Goal: Task Accomplishment & Management: Use online tool/utility

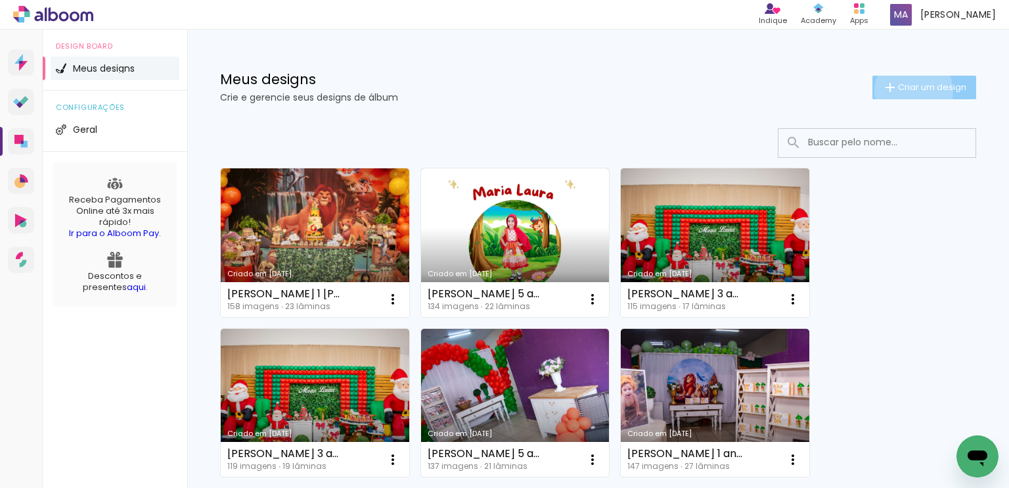
click at [902, 91] on span "Criar um design" at bounding box center [932, 87] width 68 height 9
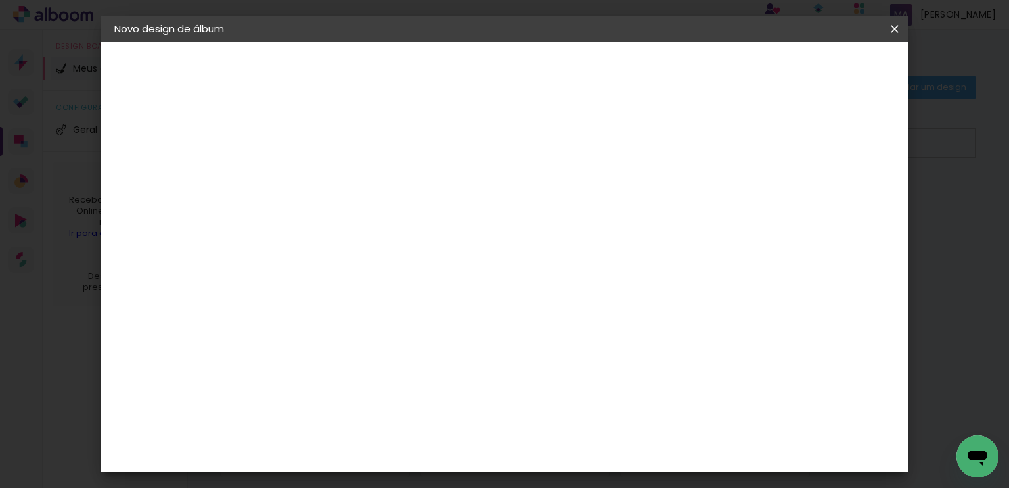
click at [329, 183] on input at bounding box center [329, 176] width 0 height 20
type input "[PERSON_NAME] e [PERSON_NAME]"
type paper-input "[PERSON_NAME] e [PERSON_NAME]"
click at [0, 0] on slot "Avançar" at bounding box center [0, 0] width 0 height 0
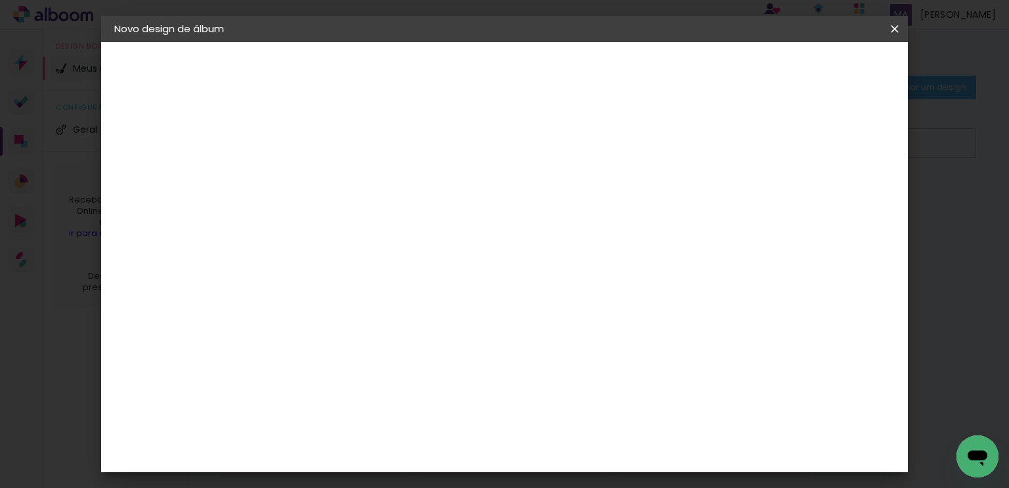
click at [344, 383] on div "Foto 15" at bounding box center [332, 393] width 24 height 21
click at [575, 72] on paper-button "Avançar" at bounding box center [543, 69] width 64 height 22
click at [418, 325] on span "24 × 30" at bounding box center [387, 338] width 61 height 27
click at [0, 0] on slot "Avançar" at bounding box center [0, 0] width 0 height 0
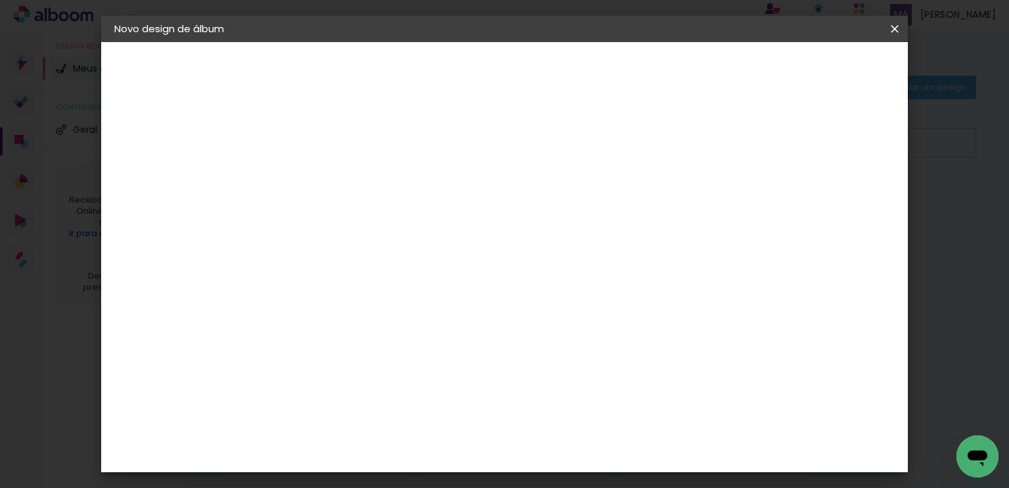
click at [813, 69] on span "Iniciar design" at bounding box center [783, 69] width 60 height 9
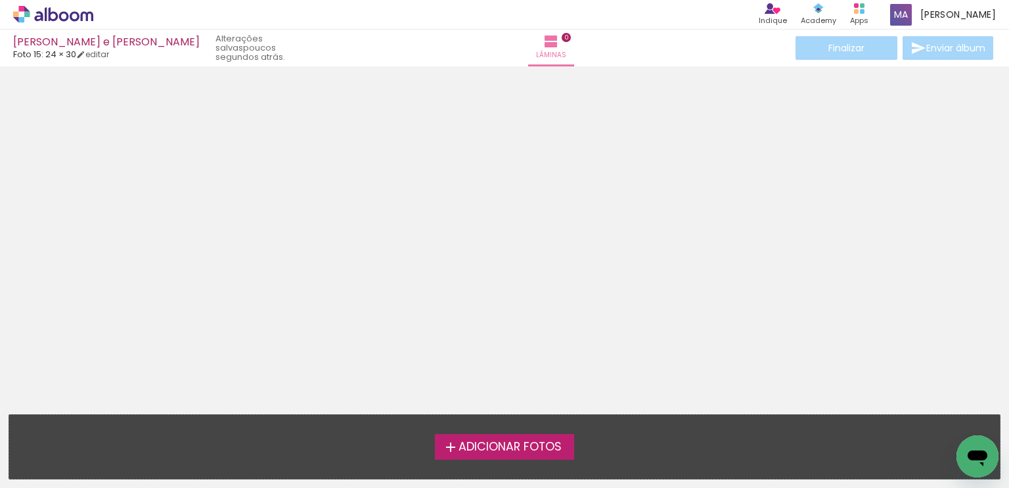
click at [533, 448] on span "Adicionar Fotos" at bounding box center [510, 447] width 103 height 12
click at [0, 0] on input "file" at bounding box center [0, 0] width 0 height 0
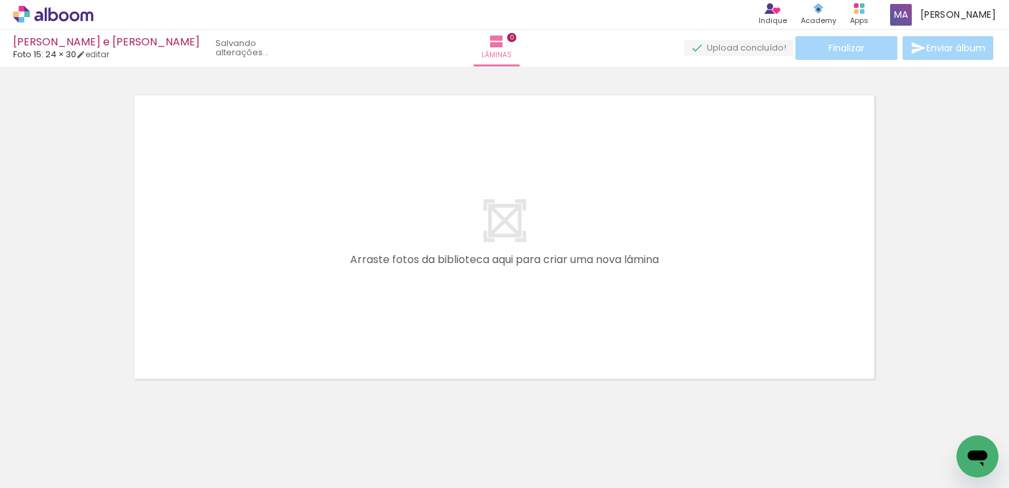
scroll to position [16, 0]
click at [51, 474] on span "Adicionar Fotos" at bounding box center [46, 470] width 39 height 14
click at [0, 0] on input "file" at bounding box center [0, 0] width 0 height 0
click at [819, 453] on div at bounding box center [796, 442] width 65 height 39
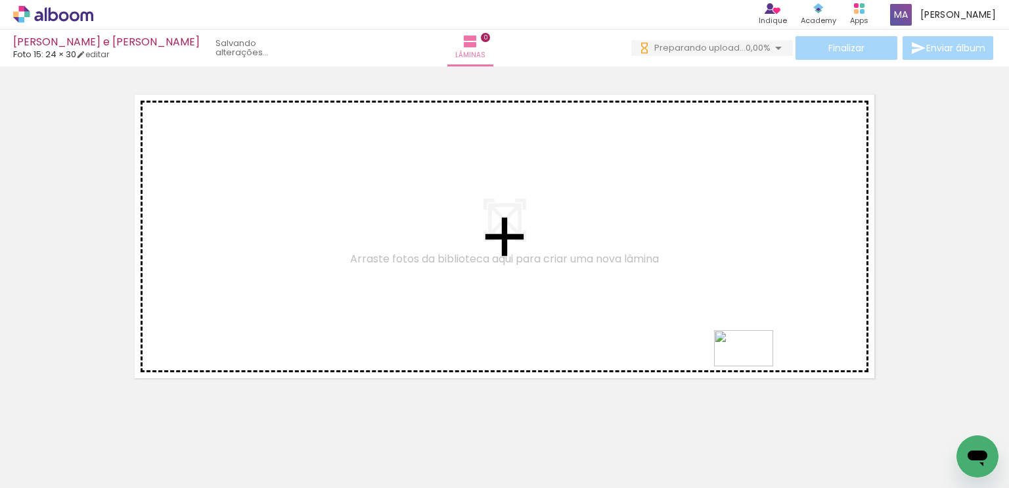
drag, startPoint x: 818, startPoint y: 454, endPoint x: 754, endPoint y: 369, distance: 106.5
click at [754, 369] on quentale-workspace at bounding box center [504, 244] width 1009 height 488
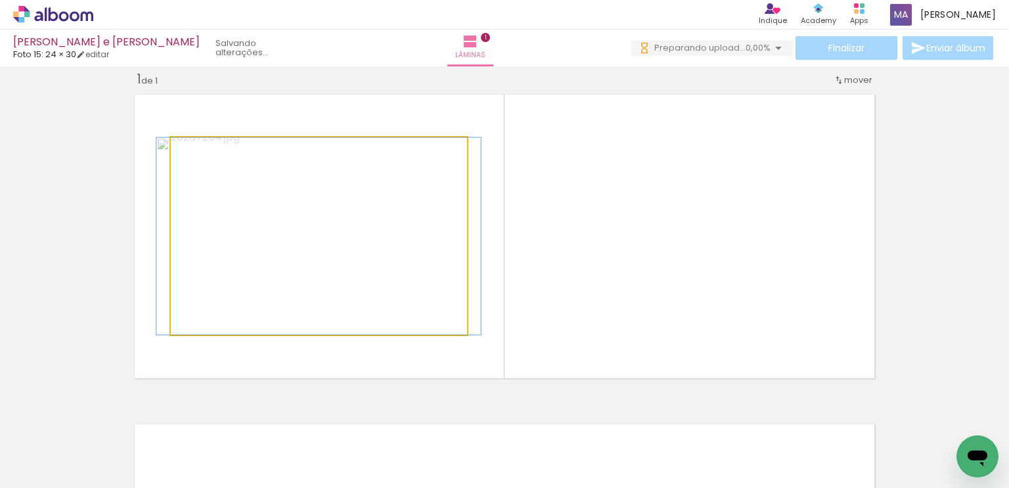
click at [367, 309] on quentale-photo at bounding box center [319, 235] width 296 height 197
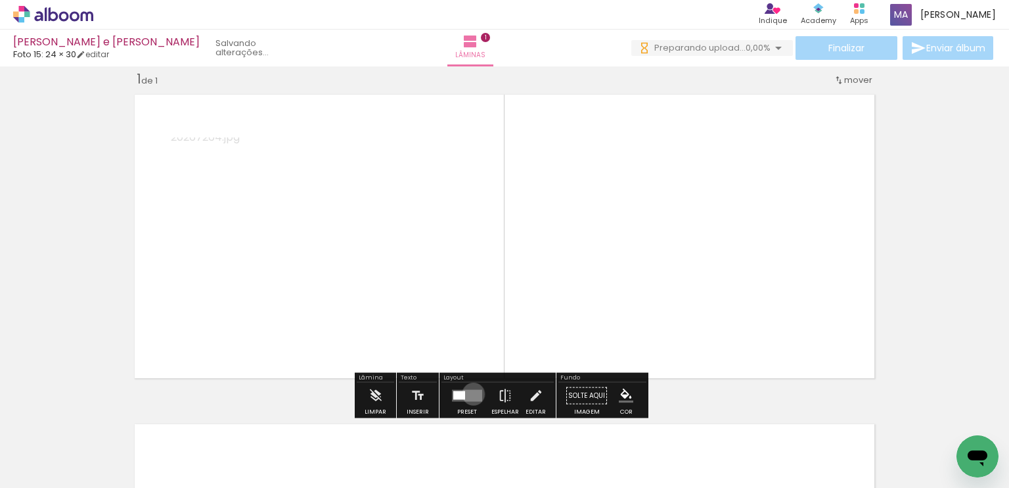
click at [471, 393] on quentale-layouter at bounding box center [467, 396] width 30 height 12
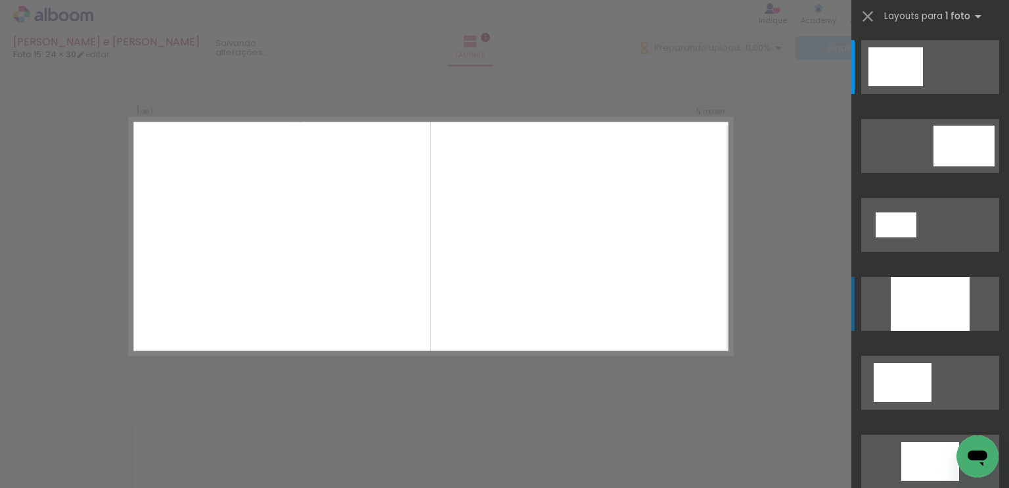
click at [920, 294] on div at bounding box center [930, 304] width 79 height 54
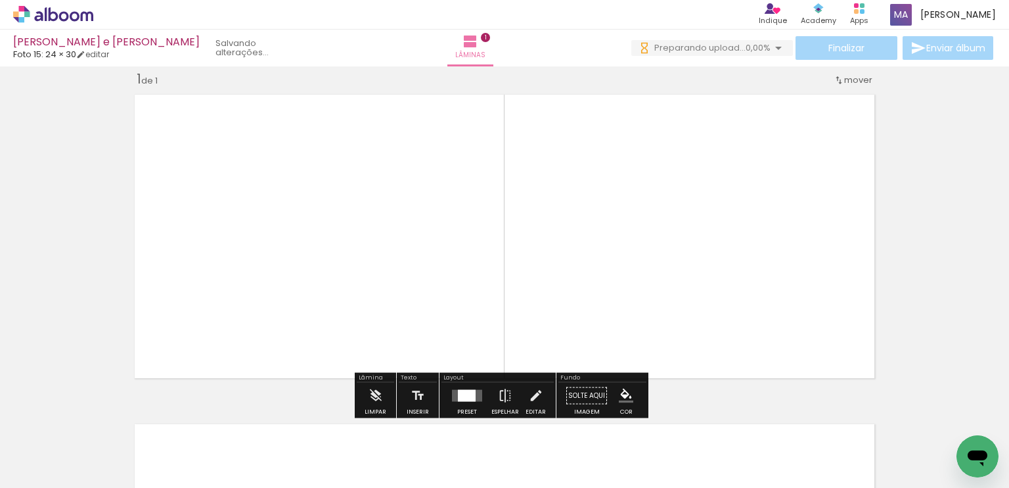
click at [670, 300] on quentale-photo at bounding box center [504, 236] width 427 height 296
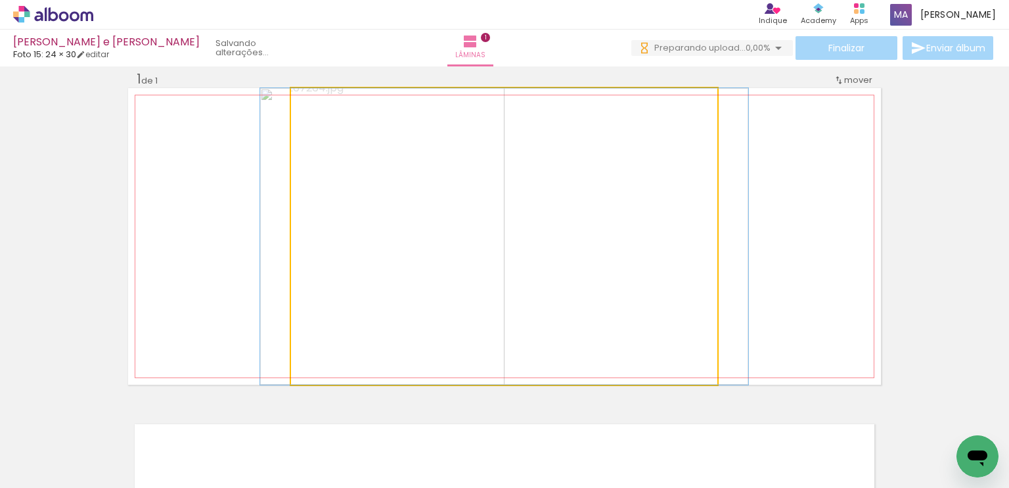
click at [670, 300] on quentale-photo at bounding box center [504, 236] width 427 height 296
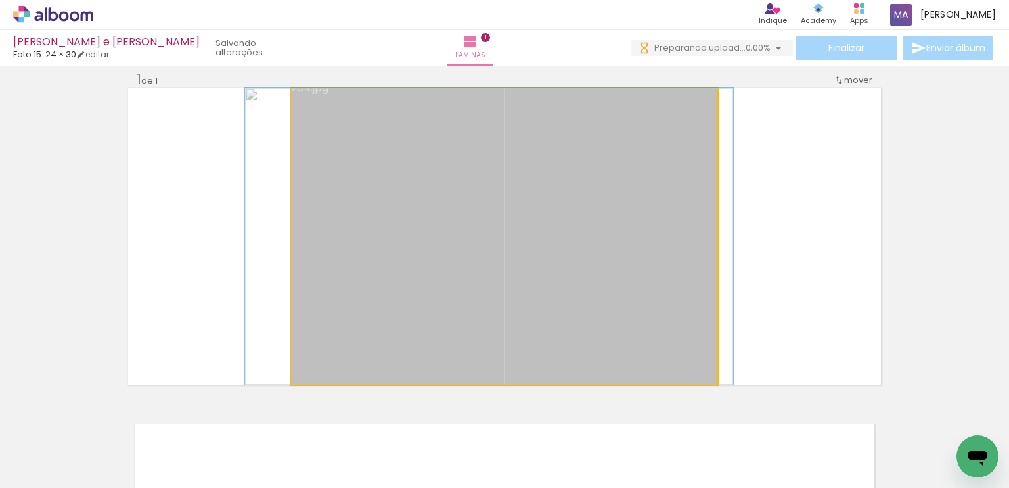
drag, startPoint x: 670, startPoint y: 300, endPoint x: 655, endPoint y: 300, distance: 15.1
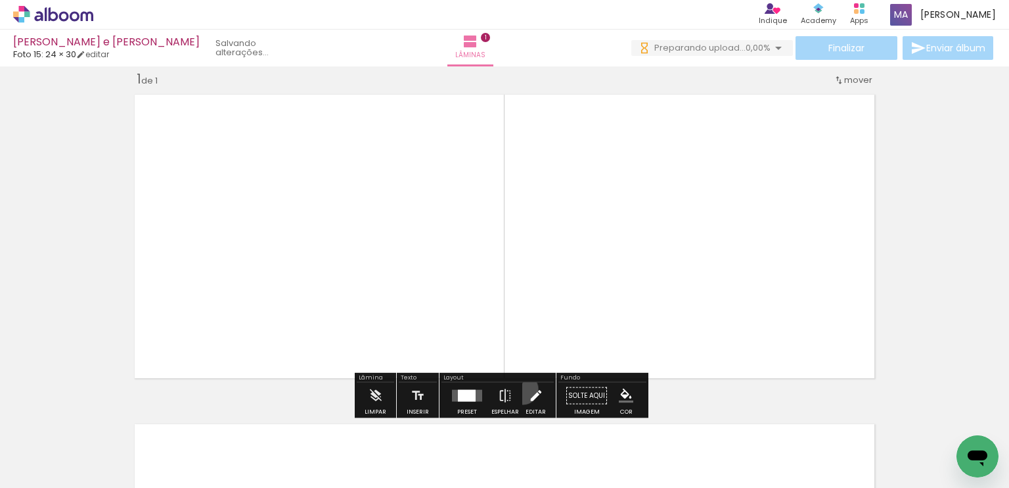
click at [522, 388] on paper-button "Editar" at bounding box center [535, 399] width 27 height 34
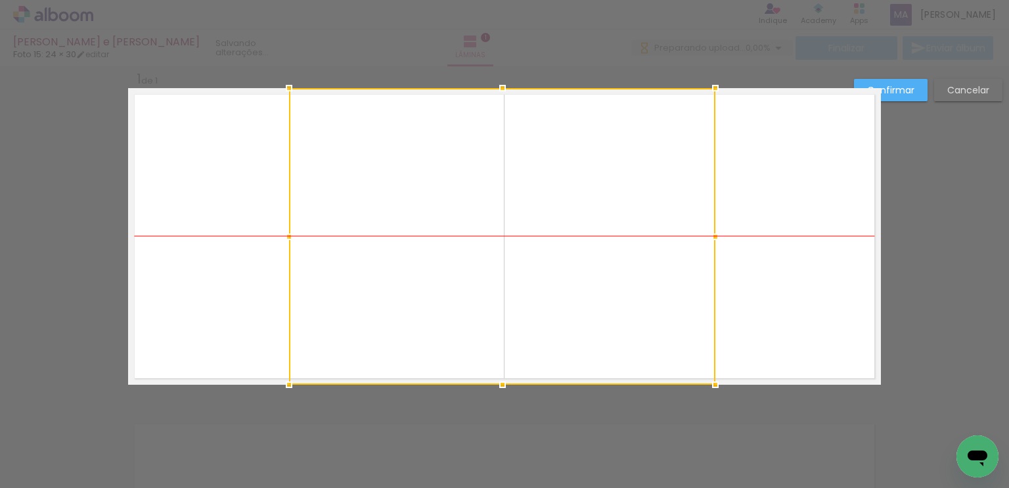
click at [673, 264] on div at bounding box center [502, 236] width 427 height 296
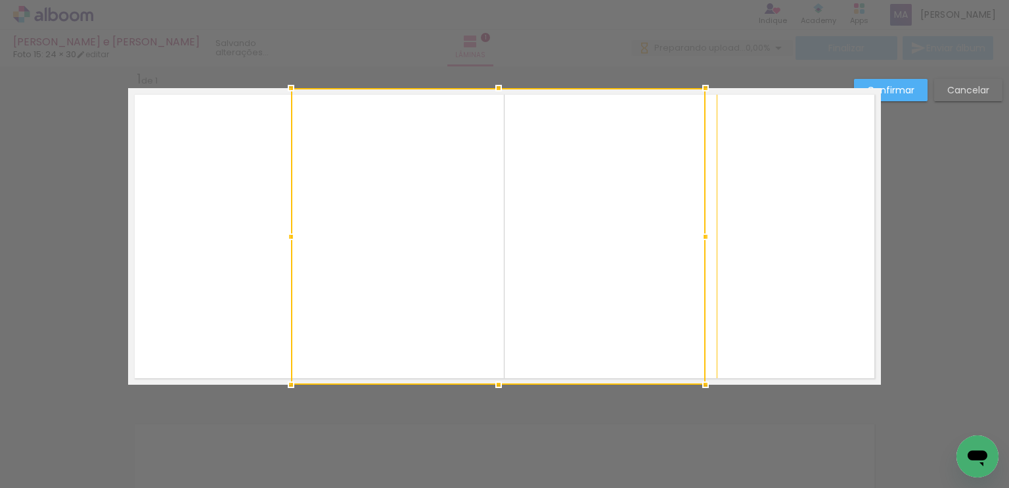
drag, startPoint x: 715, startPoint y: 238, endPoint x: 864, endPoint y: 242, distance: 149.2
click at [864, 242] on album-spread "1 de 1" at bounding box center [504, 236] width 753 height 296
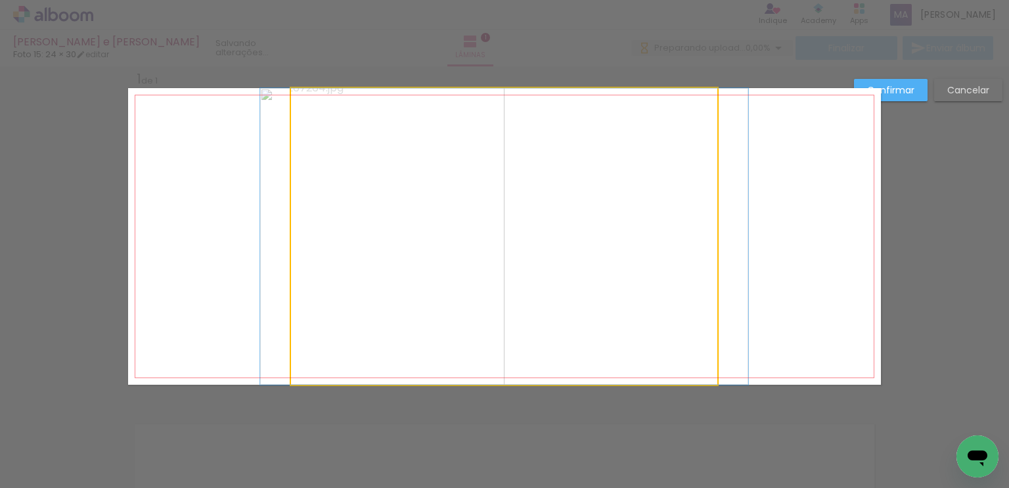
click at [703, 241] on quentale-photo at bounding box center [504, 236] width 427 height 296
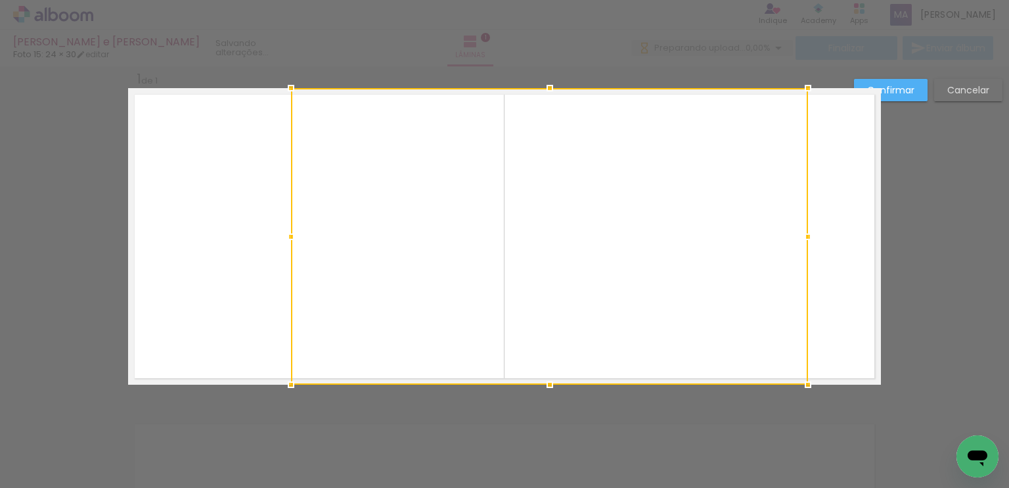
drag, startPoint x: 710, startPoint y: 237, endPoint x: 802, endPoint y: 234, distance: 92.1
click at [802, 234] on div at bounding box center [808, 236] width 26 height 26
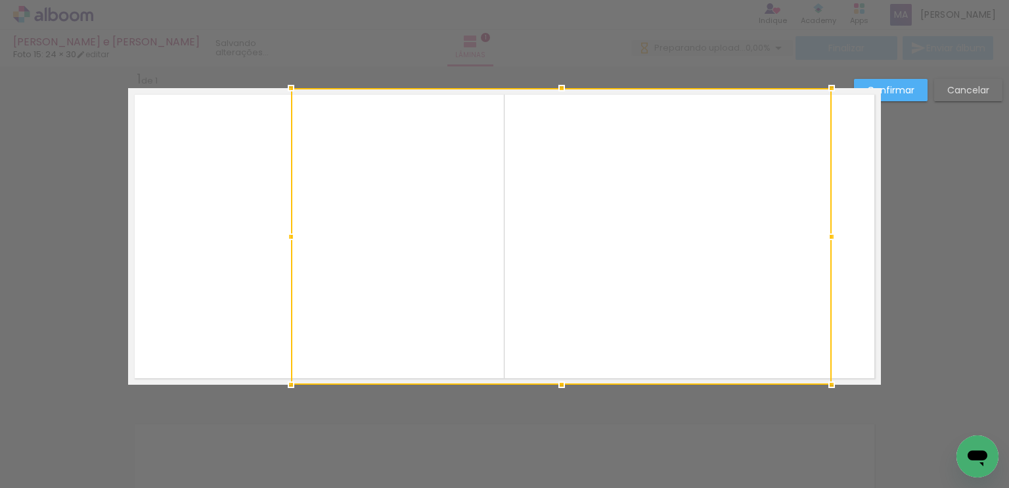
drag, startPoint x: 806, startPoint y: 238, endPoint x: 829, endPoint y: 238, distance: 22.3
click at [829, 238] on div at bounding box center [832, 236] width 26 height 26
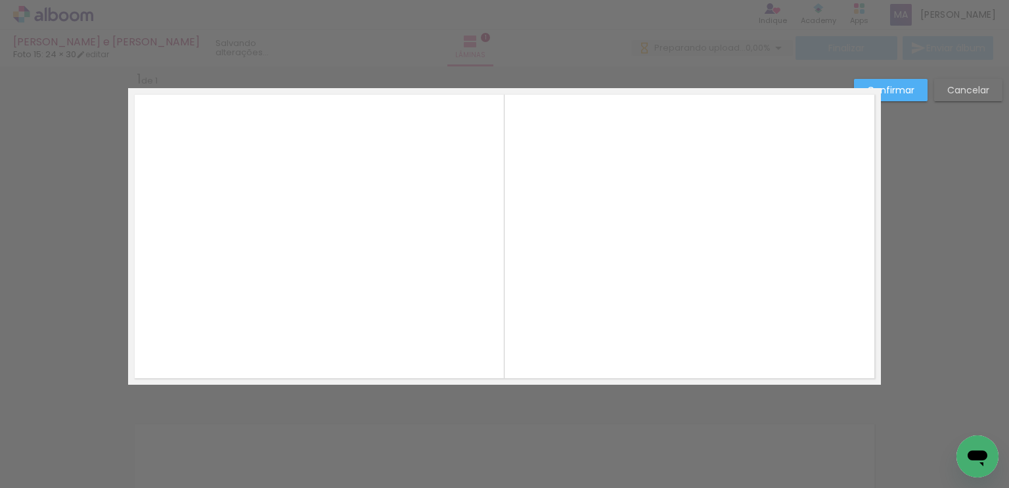
click at [755, 256] on quentale-photo at bounding box center [561, 236] width 541 height 296
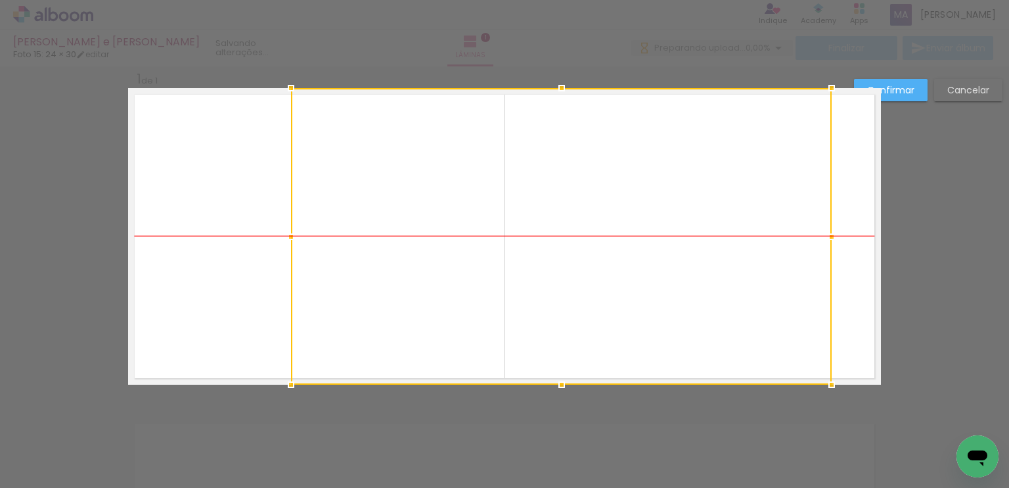
click at [755, 254] on div at bounding box center [561, 236] width 541 height 296
drag, startPoint x: 752, startPoint y: 254, endPoint x: 752, endPoint y: 237, distance: 16.4
click at [752, 237] on div at bounding box center [561, 236] width 541 height 296
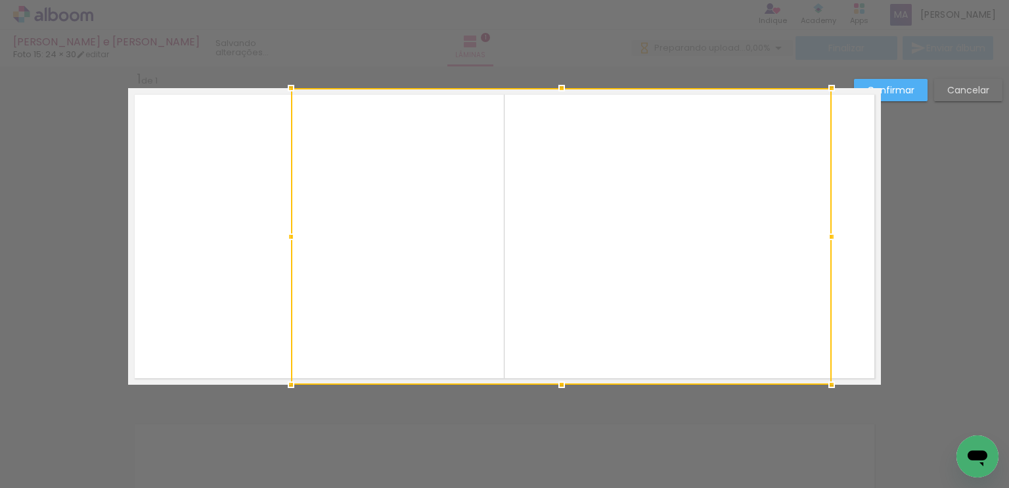
click at [741, 294] on div at bounding box center [561, 236] width 541 height 296
click at [344, 285] on div at bounding box center [561, 236] width 541 height 296
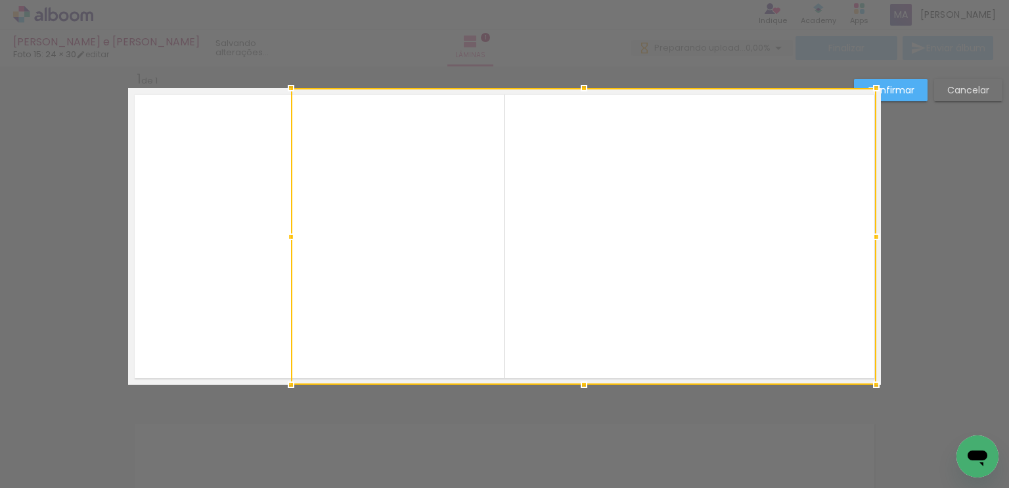
drag, startPoint x: 831, startPoint y: 238, endPoint x: 872, endPoint y: 233, distance: 41.0
click at [872, 233] on div at bounding box center [877, 236] width 26 height 26
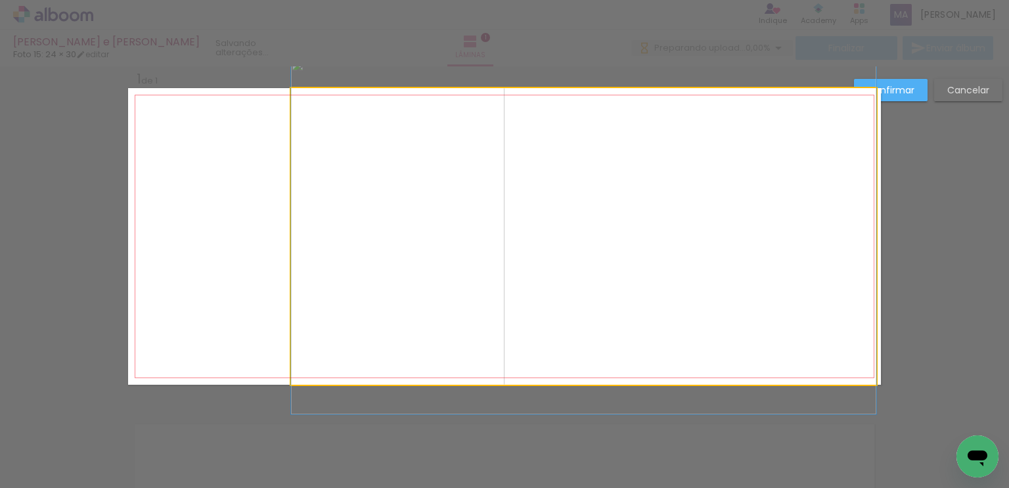
click at [371, 267] on quentale-photo at bounding box center [584, 236] width 586 height 296
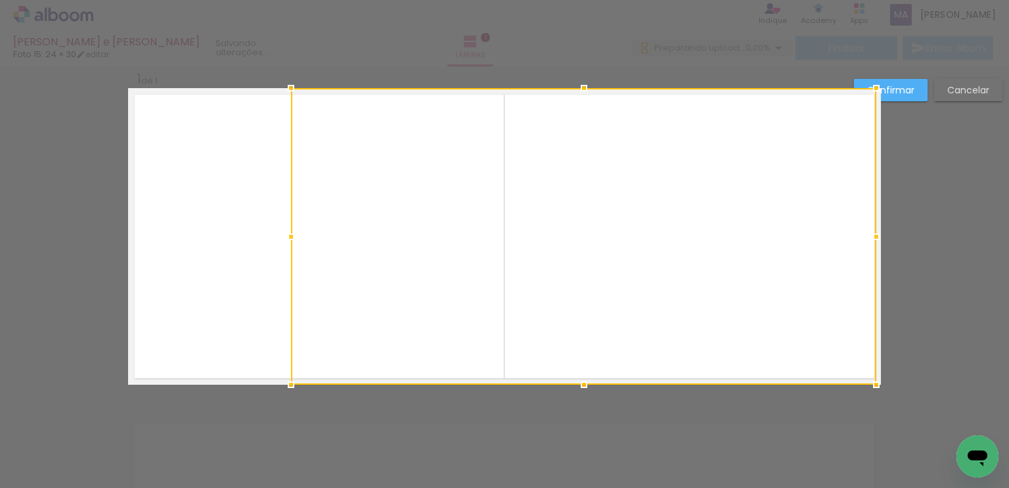
click at [369, 267] on div at bounding box center [584, 236] width 586 height 296
click at [352, 360] on div at bounding box center [584, 236] width 586 height 296
click at [208, 321] on quentale-layouter at bounding box center [504, 236] width 753 height 296
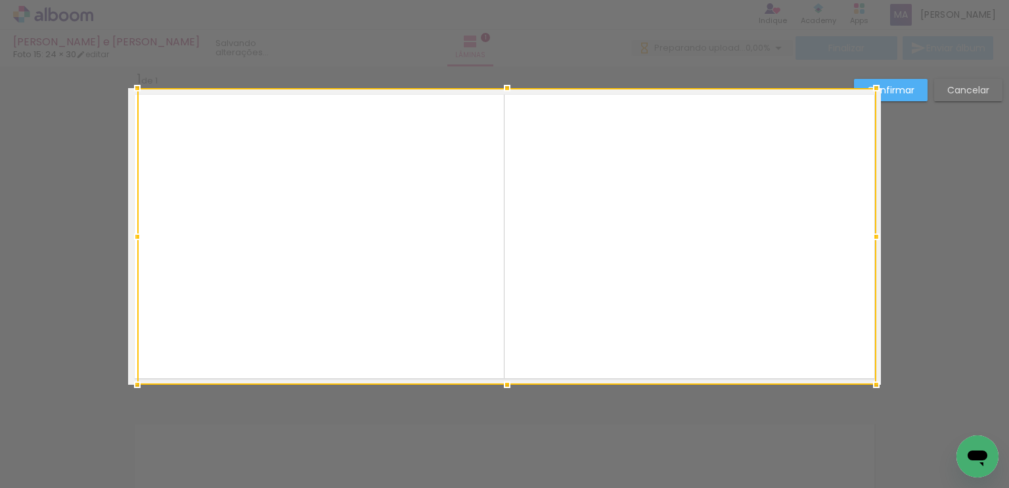
drag, startPoint x: 289, startPoint y: 239, endPoint x: 139, endPoint y: 239, distance: 149.8
click at [139, 239] on div at bounding box center [137, 236] width 26 height 26
click at [196, 272] on div at bounding box center [506, 236] width 739 height 296
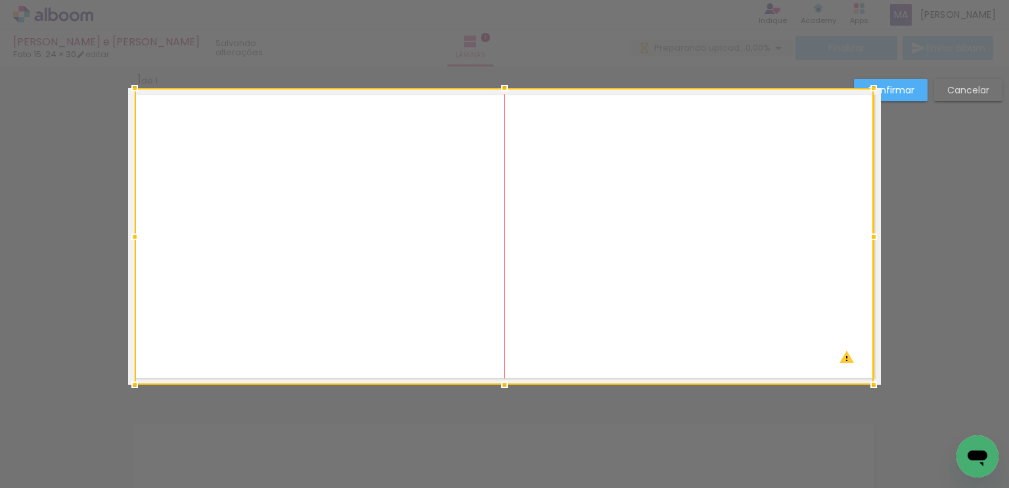
drag, startPoint x: 334, startPoint y: 258, endPoint x: 345, endPoint y: 269, distance: 15.3
click at [345, 269] on div at bounding box center [504, 236] width 739 height 296
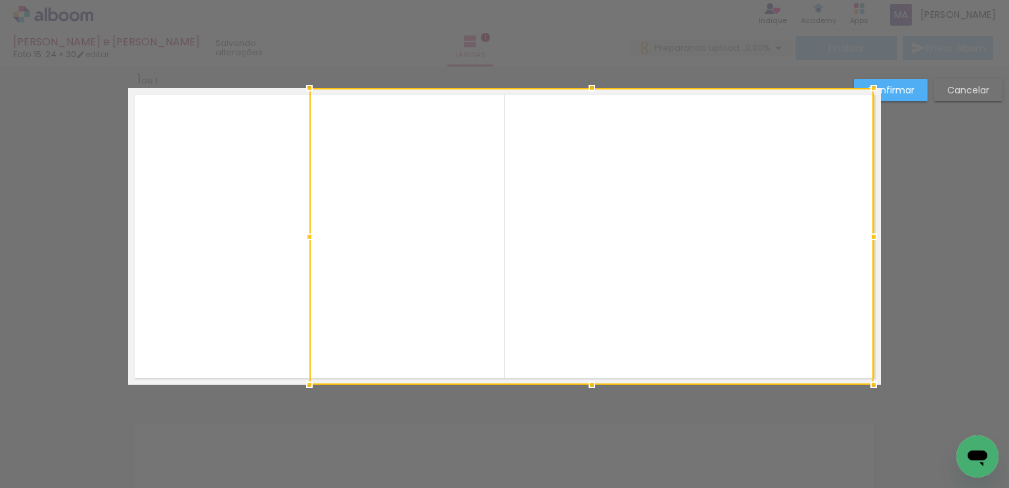
drag, startPoint x: 130, startPoint y: 236, endPoint x: 292, endPoint y: 244, distance: 161.9
click at [296, 244] on div at bounding box center [309, 236] width 26 height 26
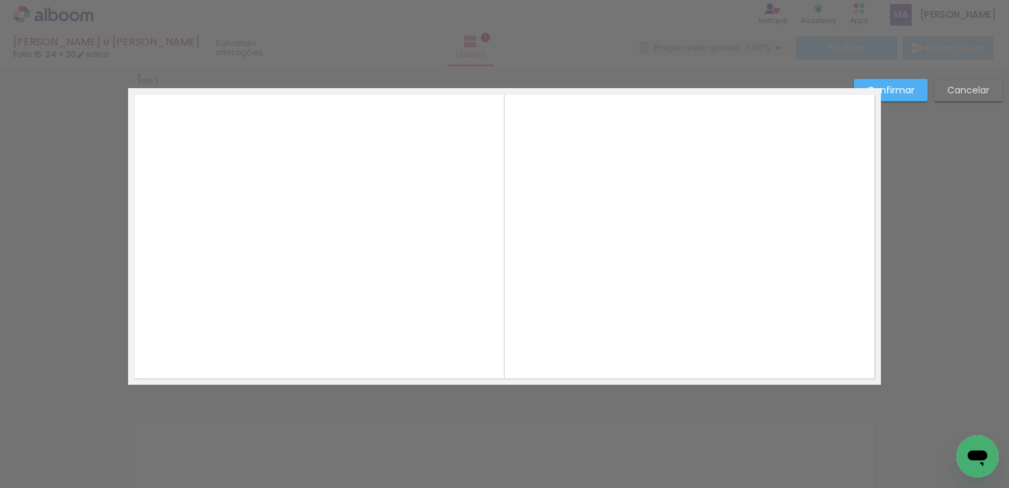
click at [0, 0] on slot "Confirmar" at bounding box center [0, 0] width 0 height 0
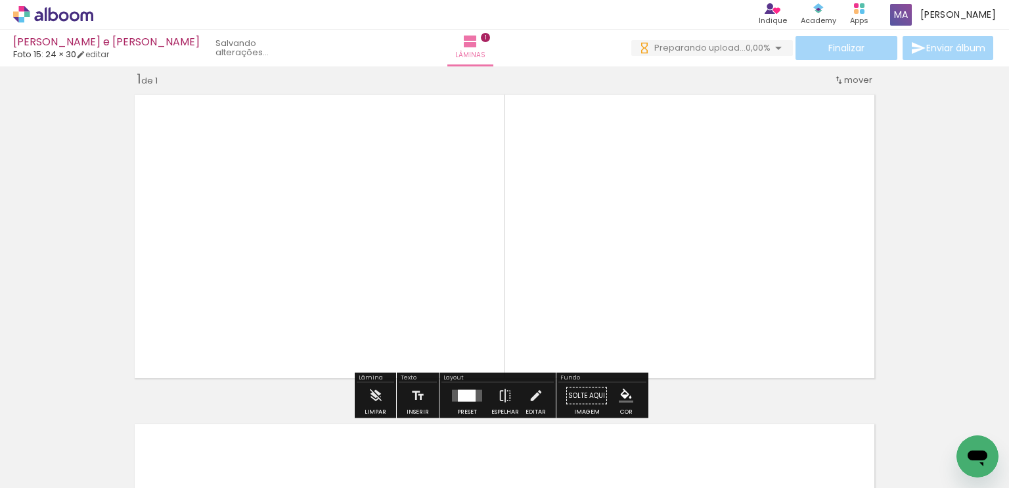
scroll to position [0, 18985]
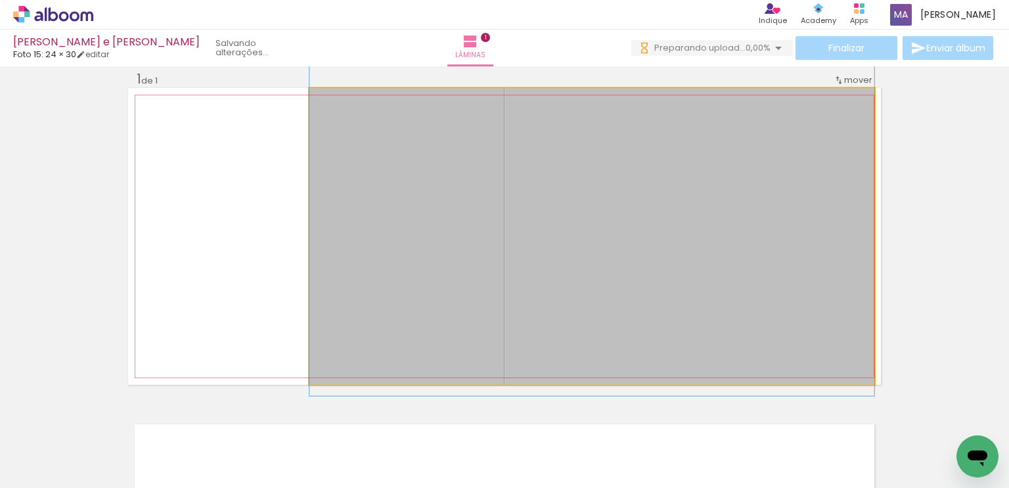
drag, startPoint x: 627, startPoint y: 320, endPoint x: 628, endPoint y: 310, distance: 9.9
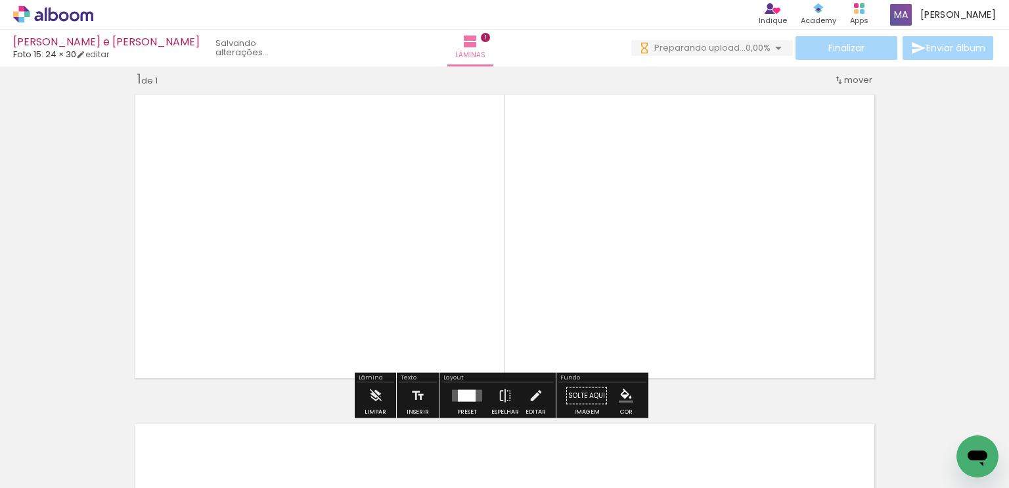
click at [927, 310] on div "Inserir lâmina 1 de 1" at bounding box center [504, 384] width 1009 height 659
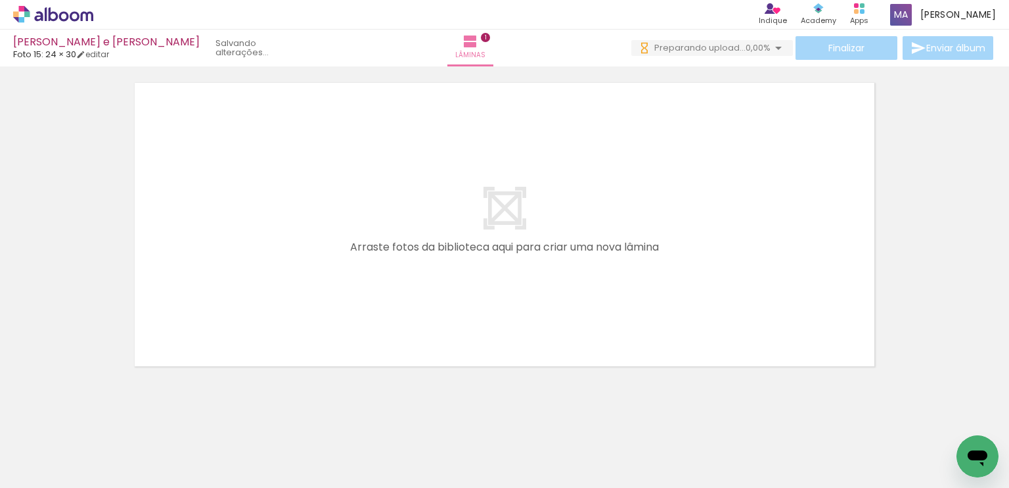
scroll to position [359, 0]
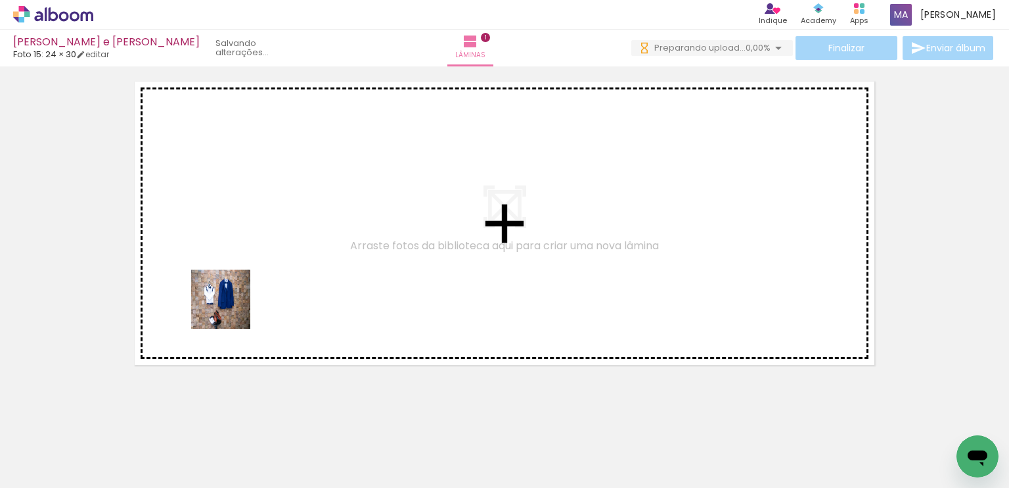
drag, startPoint x: 196, startPoint y: 369, endPoint x: 247, endPoint y: 288, distance: 96.3
click at [247, 288] on quentale-workspace at bounding box center [504, 244] width 1009 height 488
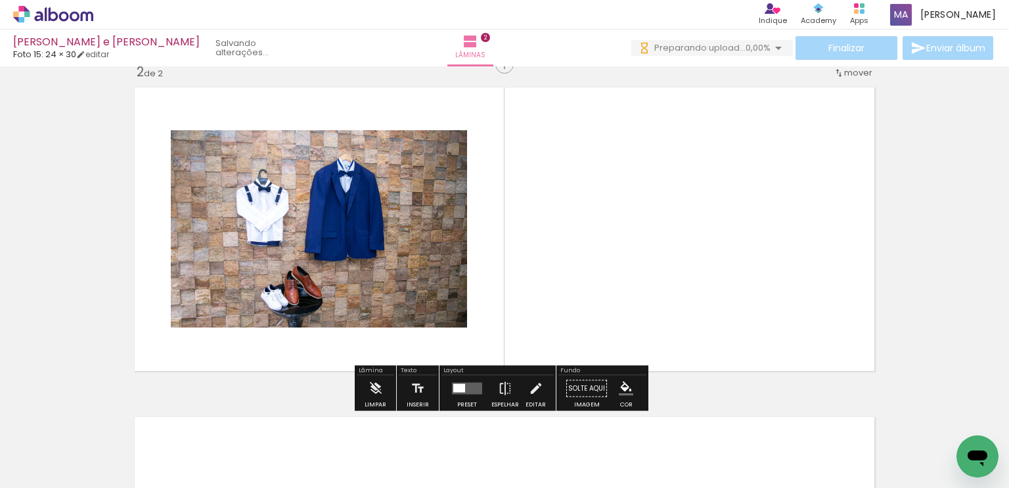
scroll to position [346, 0]
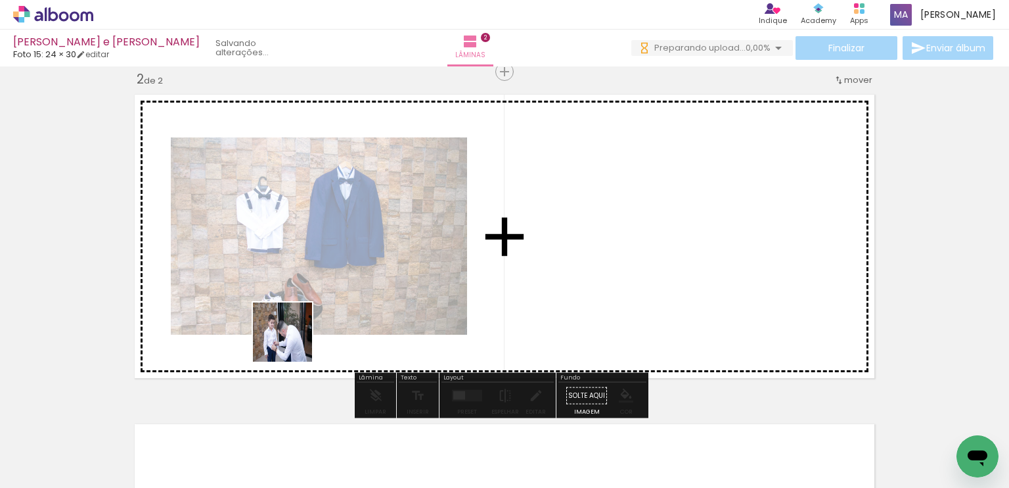
drag, startPoint x: 214, startPoint y: 452, endPoint x: 294, endPoint y: 340, distance: 137.5
click at [294, 340] on quentale-workspace at bounding box center [504, 244] width 1009 height 488
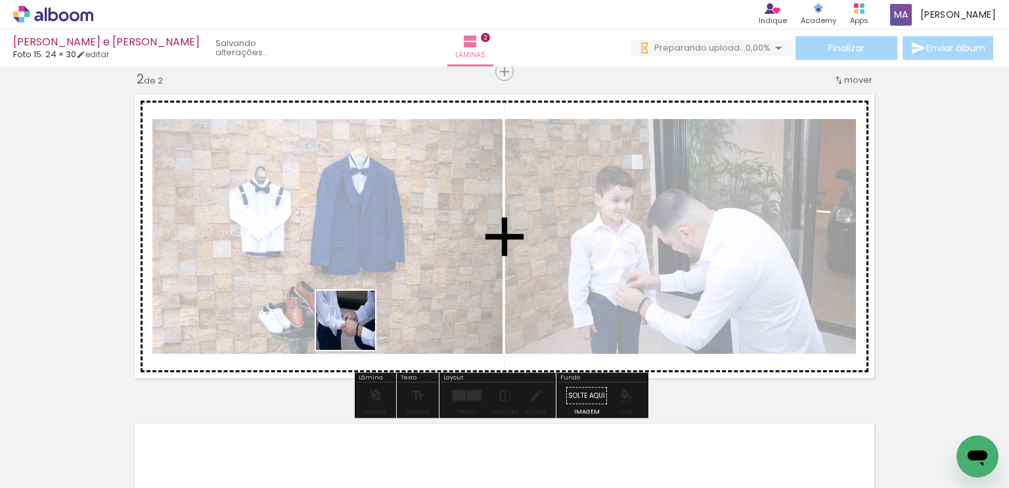
drag, startPoint x: 293, startPoint y: 450, endPoint x: 356, endPoint y: 330, distance: 134.9
click at [356, 330] on quentale-workspace at bounding box center [504, 244] width 1009 height 488
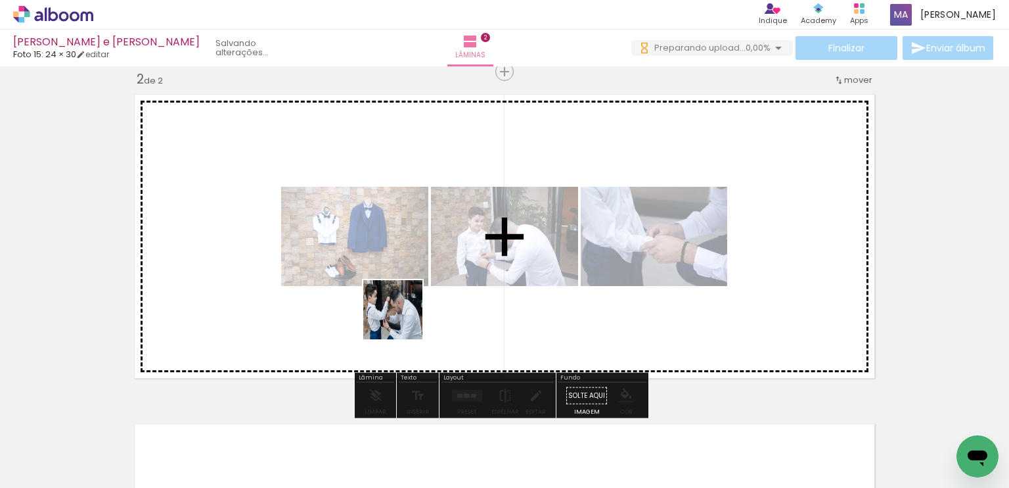
drag, startPoint x: 371, startPoint y: 435, endPoint x: 427, endPoint y: 409, distance: 61.1
click at [405, 306] on quentale-workspace at bounding box center [504, 244] width 1009 height 488
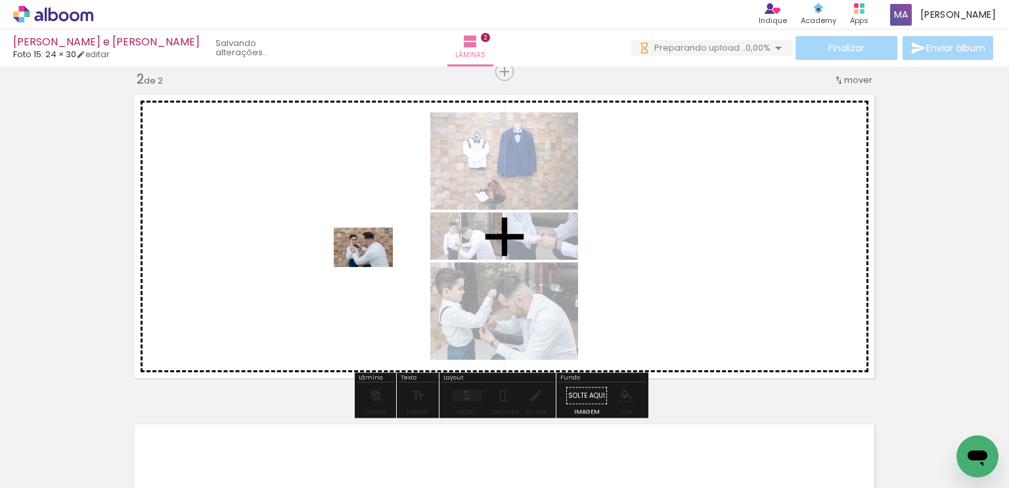
drag, startPoint x: 432, startPoint y: 456, endPoint x: 373, endPoint y: 267, distance: 198.3
click at [373, 267] on quentale-workspace at bounding box center [504, 244] width 1009 height 488
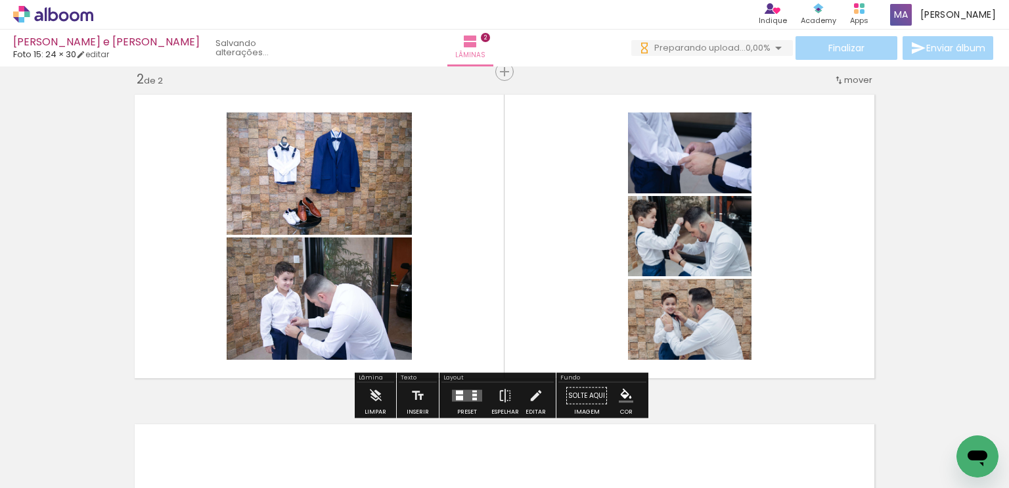
scroll to position [630, 0]
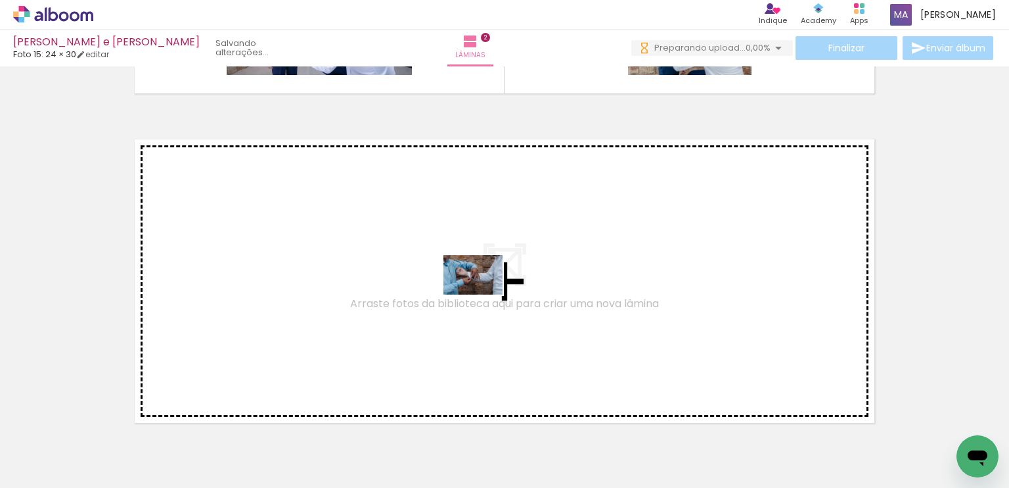
drag, startPoint x: 494, startPoint y: 446, endPoint x: 483, endPoint y: 294, distance: 152.2
click at [483, 294] on quentale-workspace at bounding box center [504, 244] width 1009 height 488
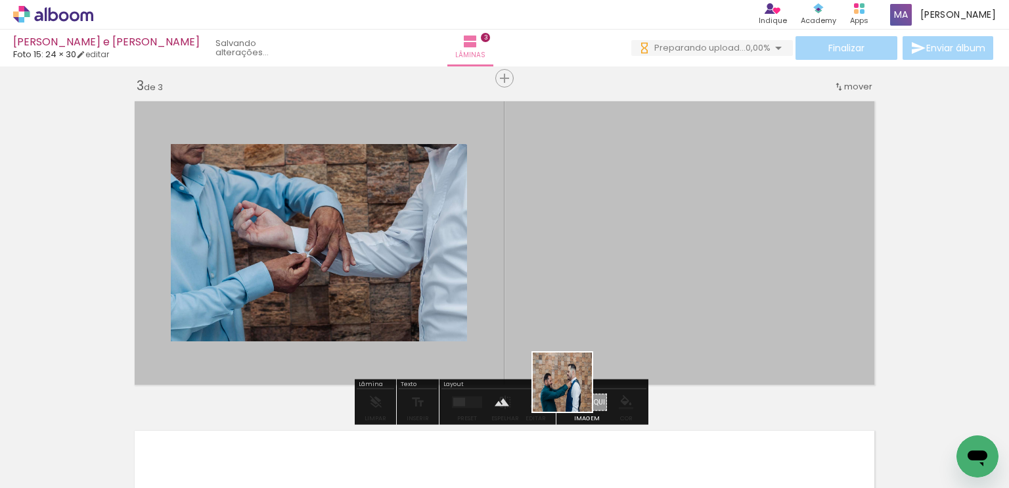
scroll to position [675, 0]
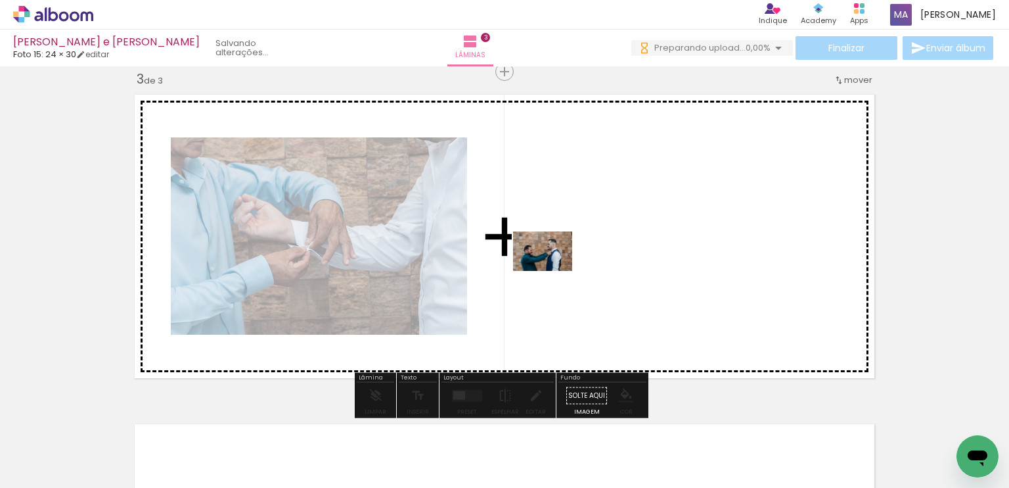
drag, startPoint x: 565, startPoint y: 448, endPoint x: 553, endPoint y: 271, distance: 177.9
click at [553, 271] on quentale-workspace at bounding box center [504, 244] width 1009 height 488
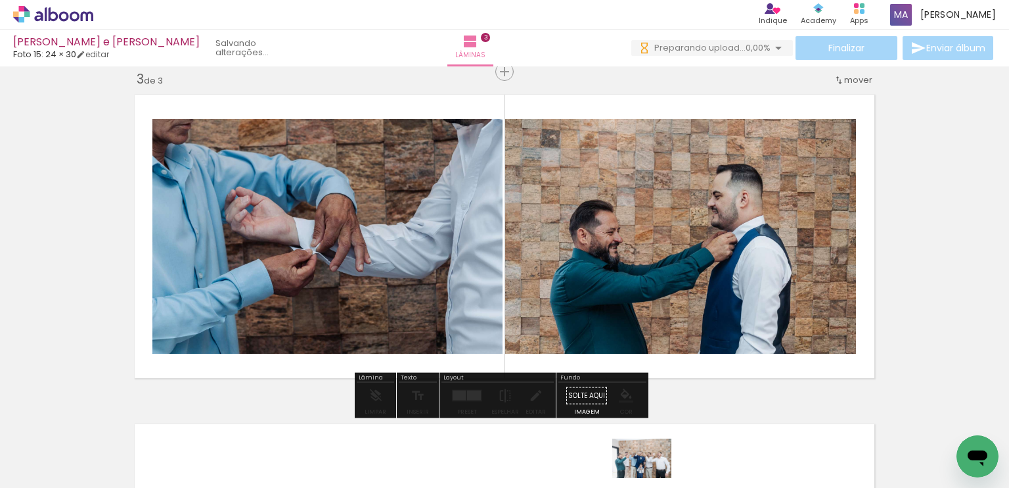
drag, startPoint x: 666, startPoint y: 461, endPoint x: 661, endPoint y: 477, distance: 16.6
click at [108, 478] on iron-horizontal-list at bounding box center [94, 446] width 26 height 82
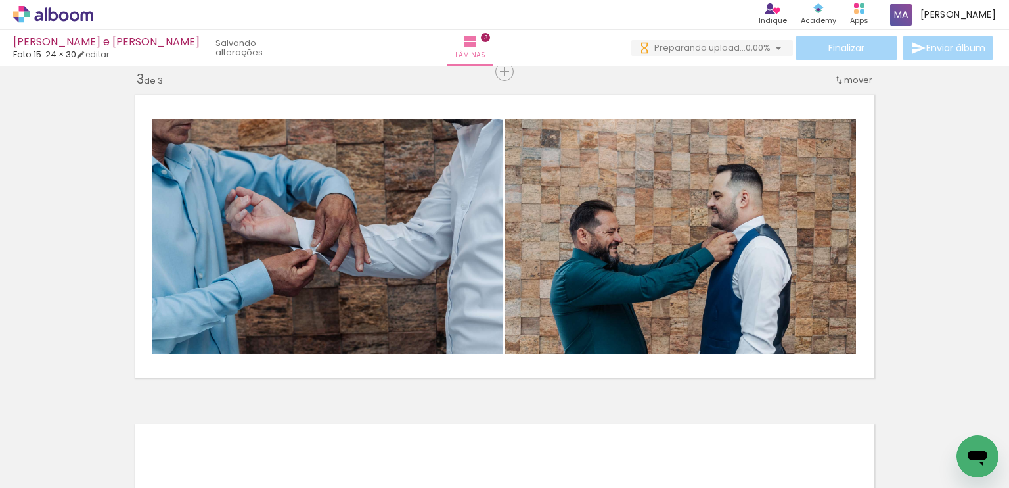
click at [730, 461] on div at bounding box center [720, 443] width 65 height 43
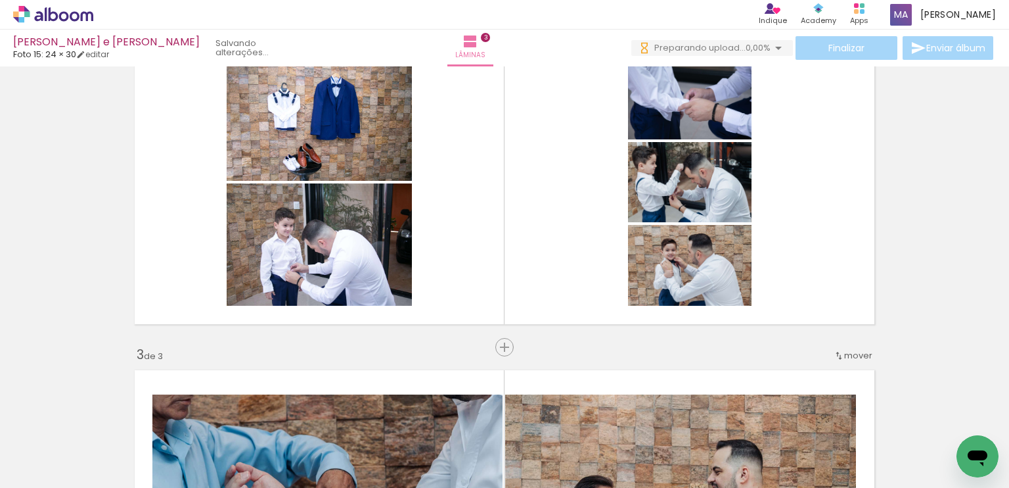
scroll to position [398, 0]
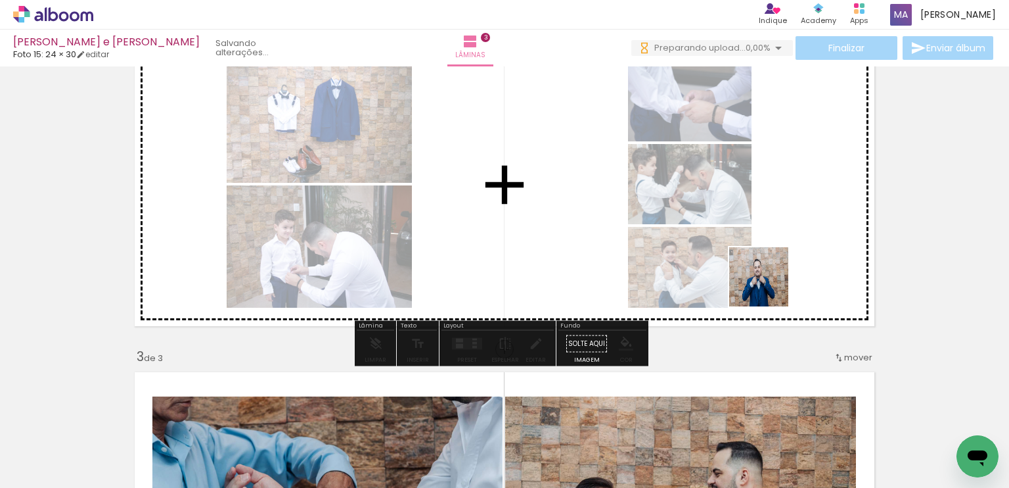
drag, startPoint x: 724, startPoint y: 440, endPoint x: 791, endPoint y: 435, distance: 67.8
click at [779, 243] on quentale-workspace at bounding box center [504, 244] width 1009 height 488
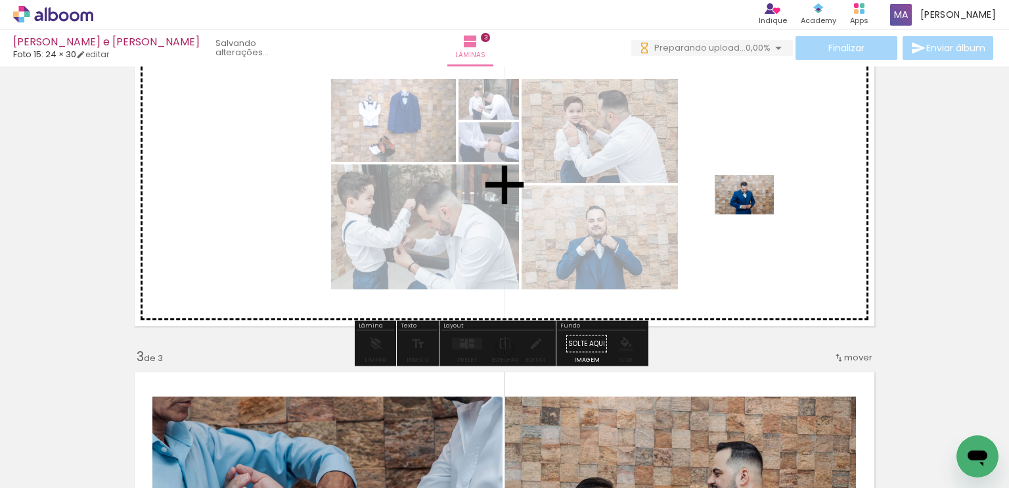
drag, startPoint x: 788, startPoint y: 451, endPoint x: 859, endPoint y: 416, distance: 79.1
click at [754, 214] on quentale-workspace at bounding box center [504, 244] width 1009 height 488
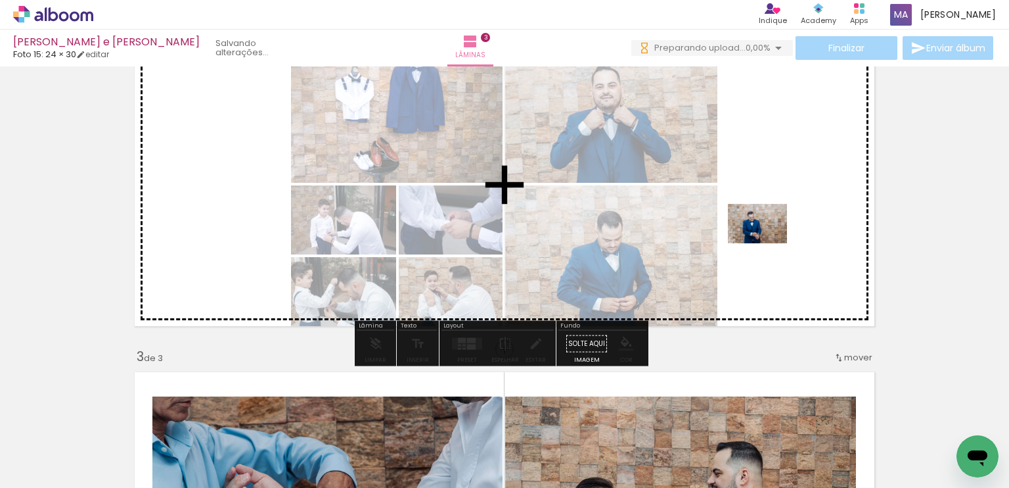
drag, startPoint x: 876, startPoint y: 456, endPoint x: 768, endPoint y: 243, distance: 238.9
click at [768, 243] on quentale-workspace at bounding box center [504, 244] width 1009 height 488
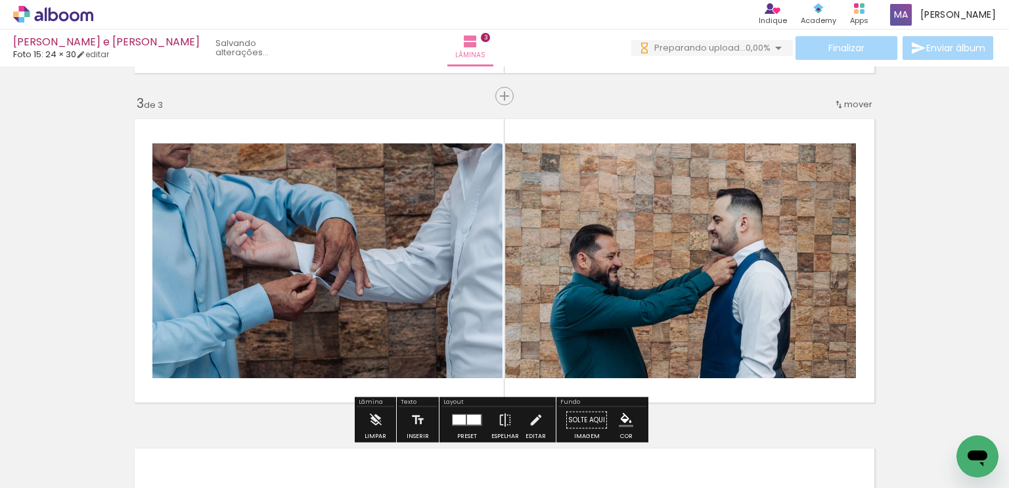
scroll to position [682, 0]
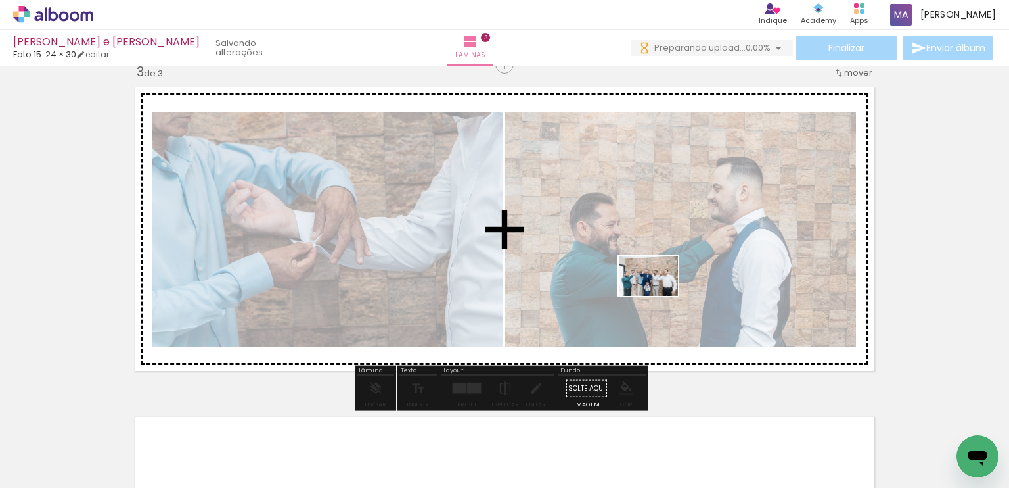
drag, startPoint x: 652, startPoint y: 440, endPoint x: 935, endPoint y: 421, distance: 283.9
click at [660, 296] on quentale-workspace at bounding box center [504, 244] width 1009 height 488
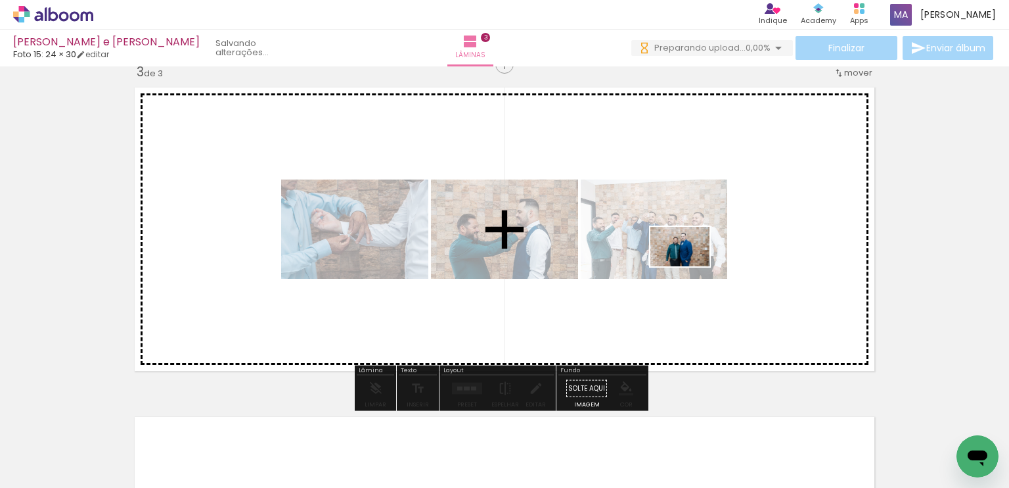
drag, startPoint x: 936, startPoint y: 441, endPoint x: 902, endPoint y: 458, distance: 38.2
click at [691, 267] on quentale-workspace at bounding box center [504, 244] width 1009 height 488
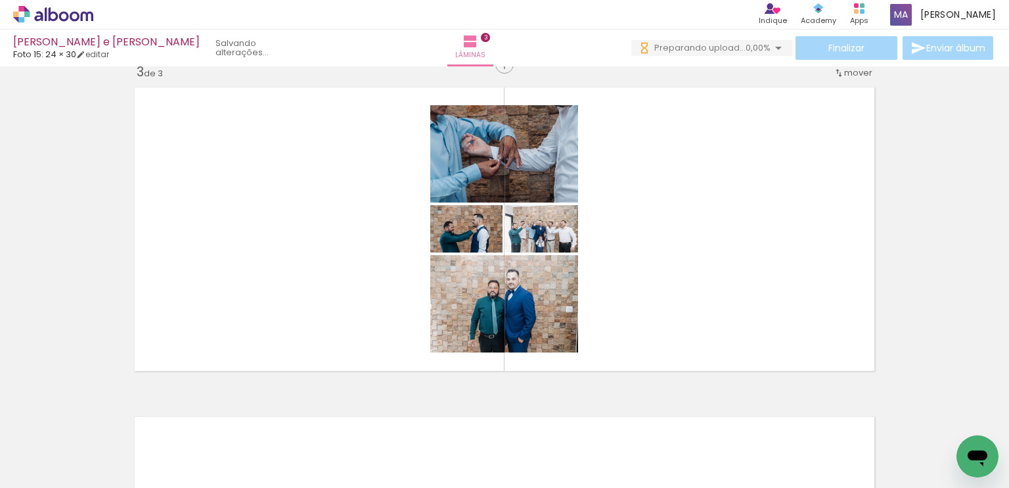
scroll to position [0, 639]
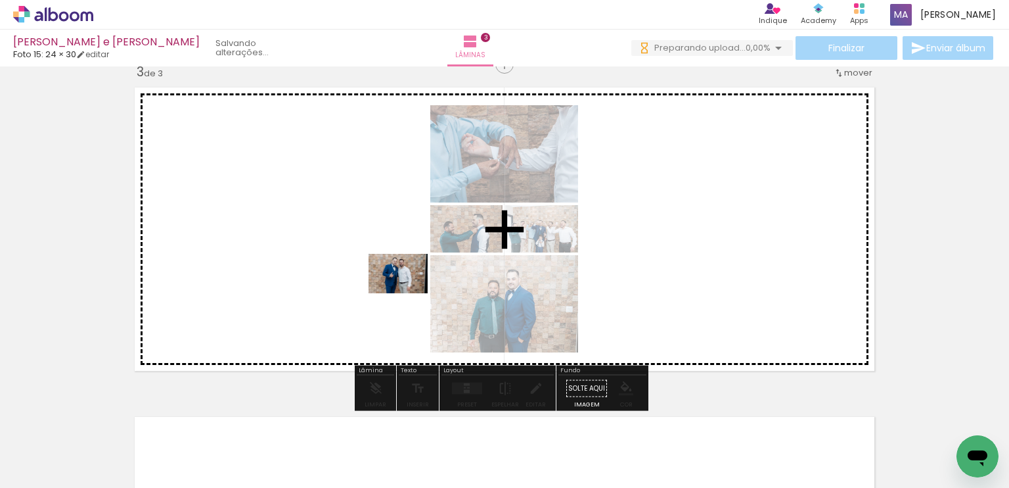
drag, startPoint x: 366, startPoint y: 440, endPoint x: 408, endPoint y: 293, distance: 153.1
click at [408, 293] on quentale-workspace at bounding box center [504, 244] width 1009 height 488
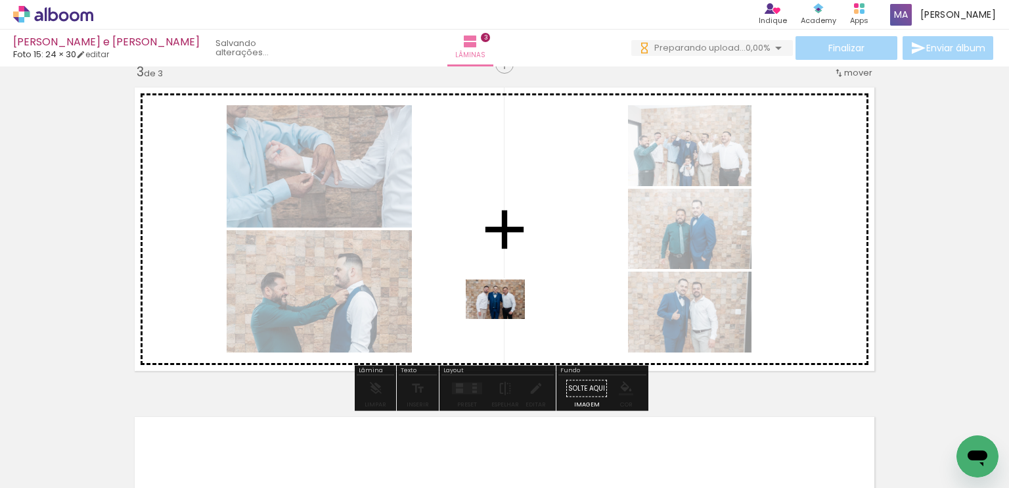
drag, startPoint x: 471, startPoint y: 456, endPoint x: 544, endPoint y: 455, distance: 73.6
click at [506, 321] on quentale-workspace at bounding box center [504, 244] width 1009 height 488
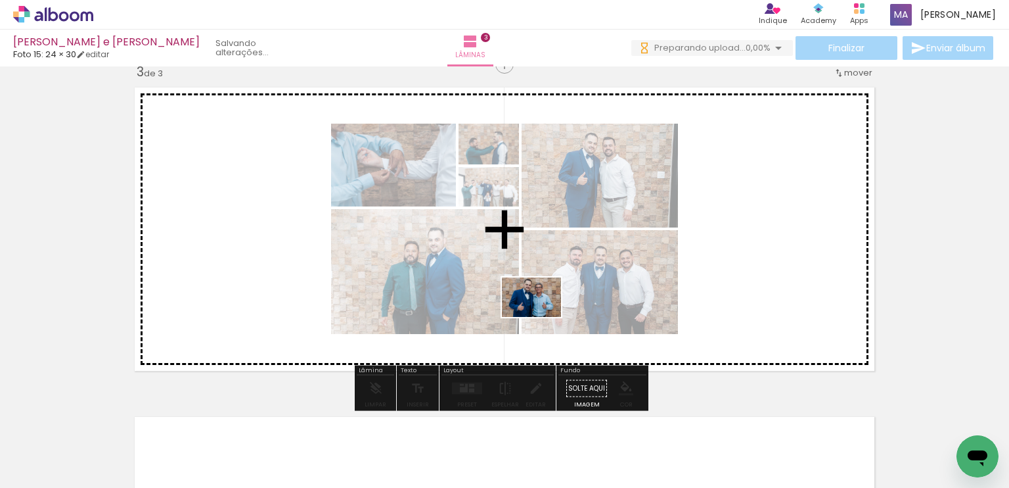
drag, startPoint x: 540, startPoint y: 467, endPoint x: 542, endPoint y: 317, distance: 149.8
click at [542, 317] on quentale-workspace at bounding box center [504, 244] width 1009 height 488
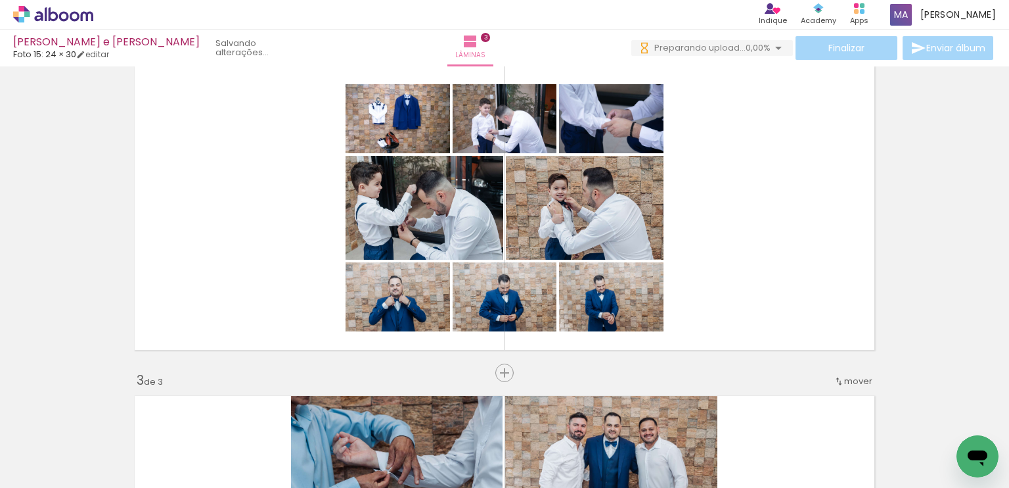
scroll to position [376, 0]
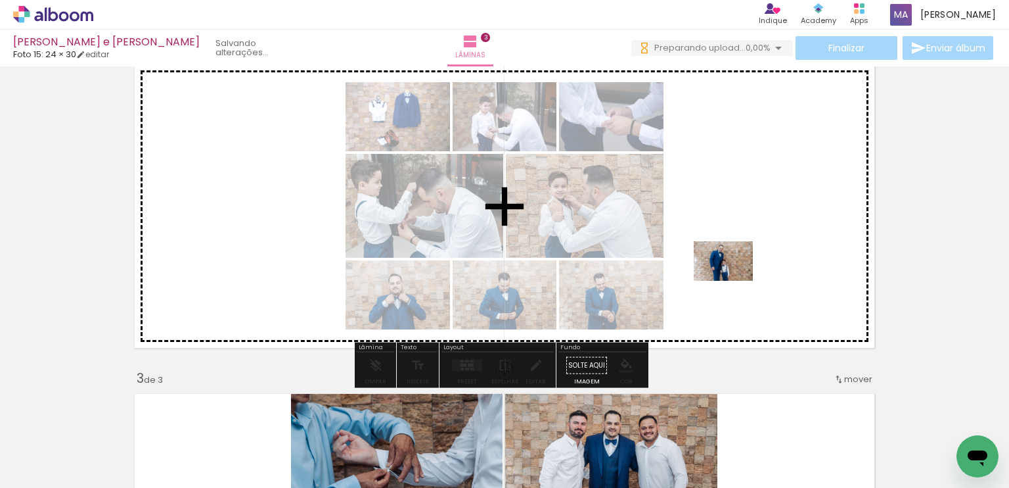
drag, startPoint x: 651, startPoint y: 374, endPoint x: 739, endPoint y: 267, distance: 138.7
click at [739, 267] on quentale-workspace at bounding box center [504, 244] width 1009 height 488
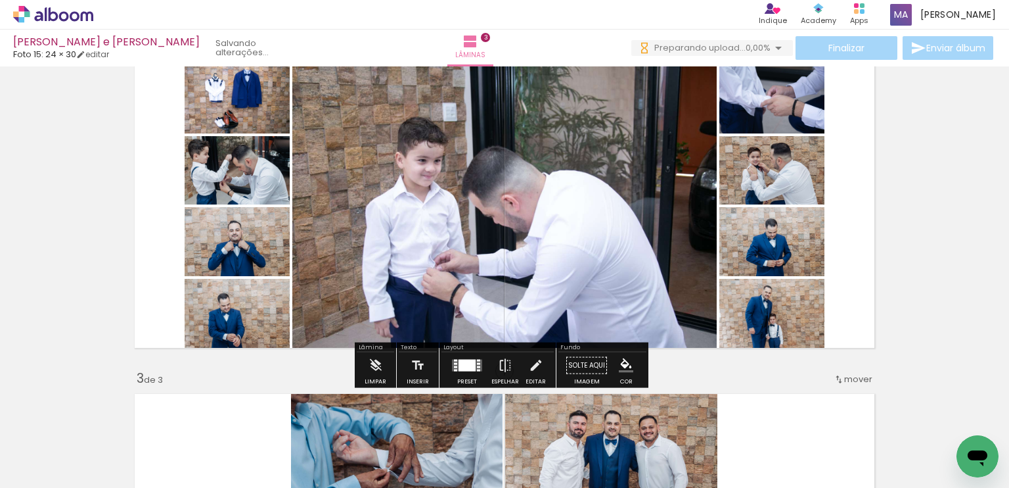
click at [471, 366] on div at bounding box center [467, 365] width 17 height 12
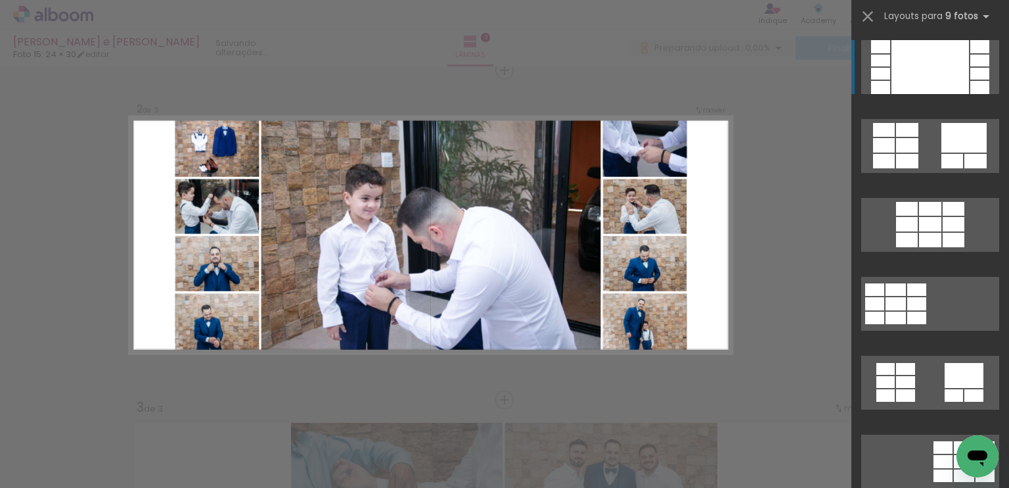
scroll to position [346, 0]
